Goal: Check status: Check status

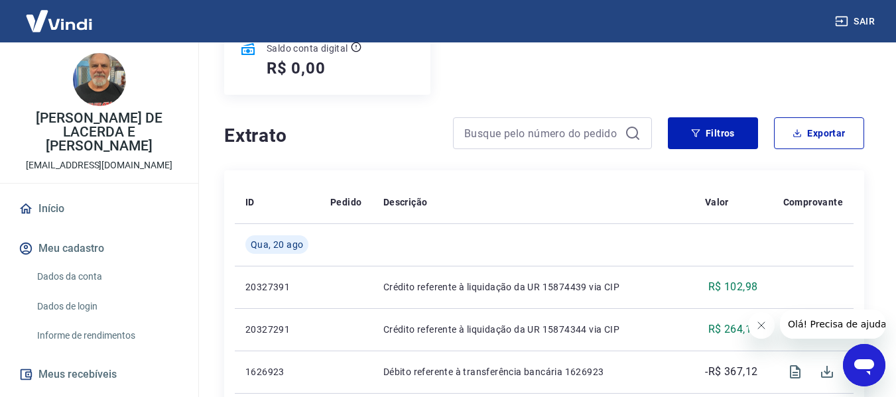
scroll to position [204, 0]
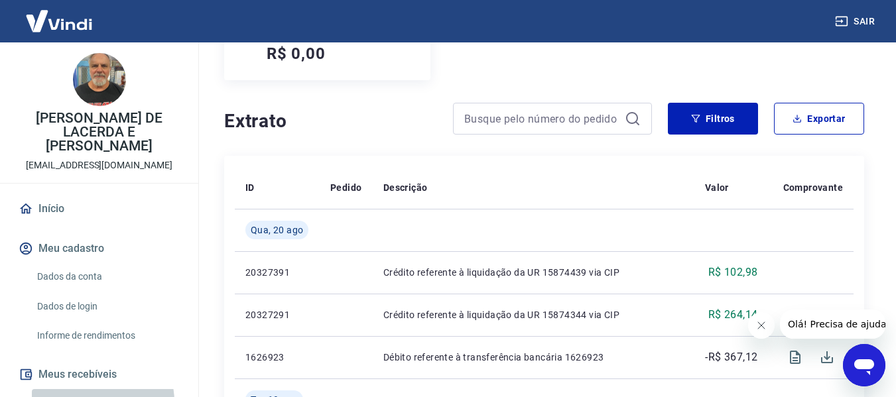
click at [89, 389] on link "Relatório de Recebíveis" at bounding box center [107, 402] width 151 height 27
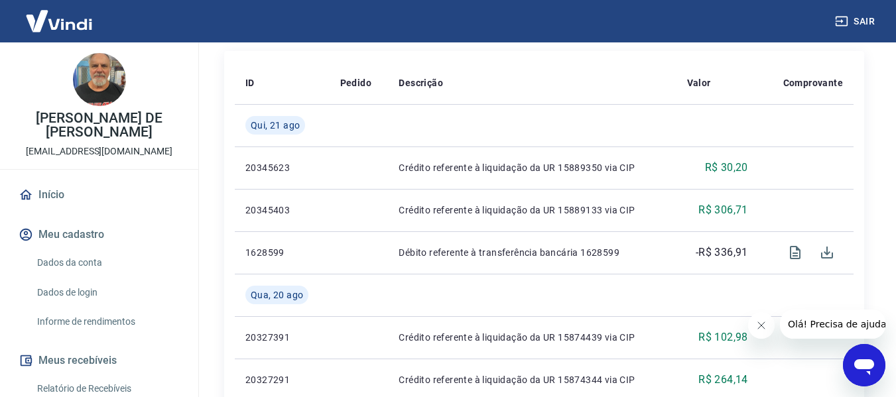
scroll to position [321, 0]
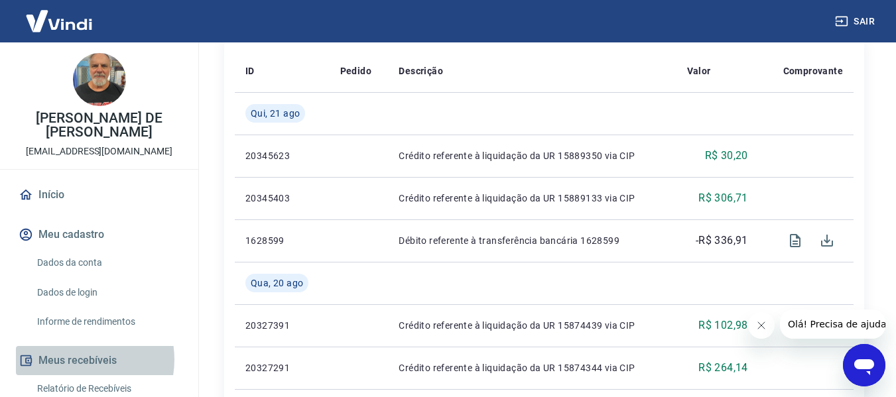
click at [74, 359] on button "Meus recebíveis" at bounding box center [99, 360] width 166 height 29
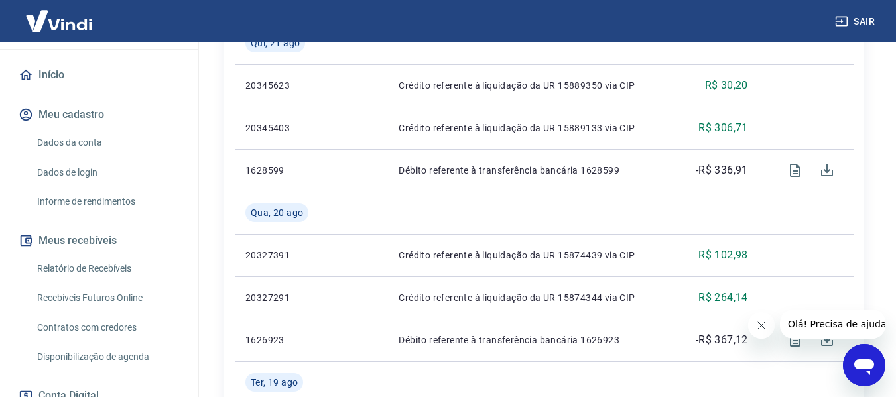
scroll to position [129, 0]
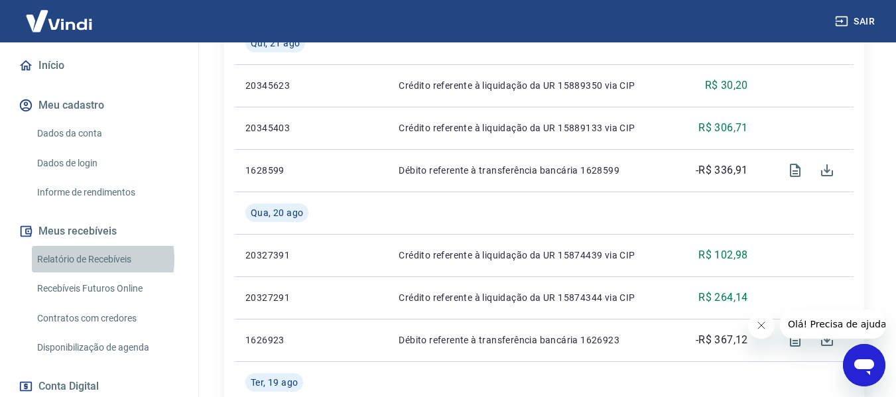
click at [80, 259] on link "Relatório de Recebíveis" at bounding box center [107, 259] width 151 height 27
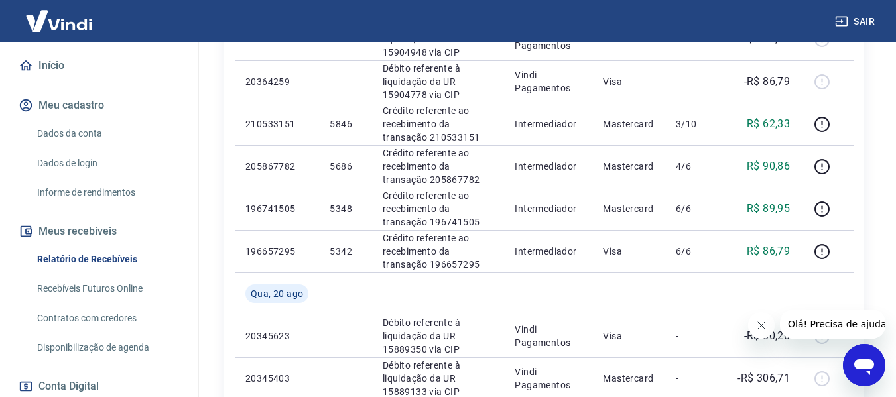
scroll to position [399, 0]
